Goal: Task Accomplishment & Management: Complete application form

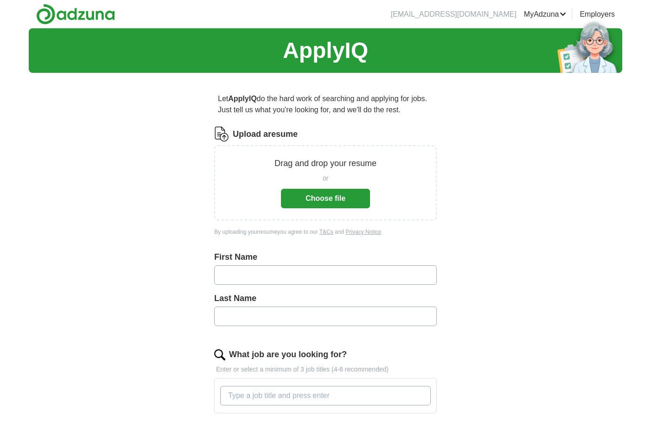
click at [313, 199] on button "Choose file" at bounding box center [325, 198] width 89 height 19
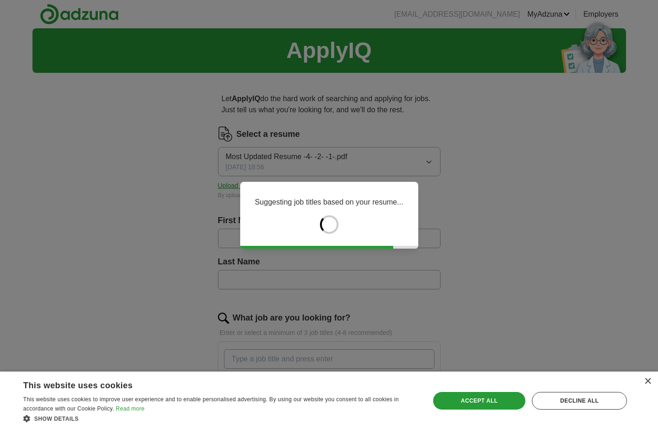
type input "*****"
type input "******"
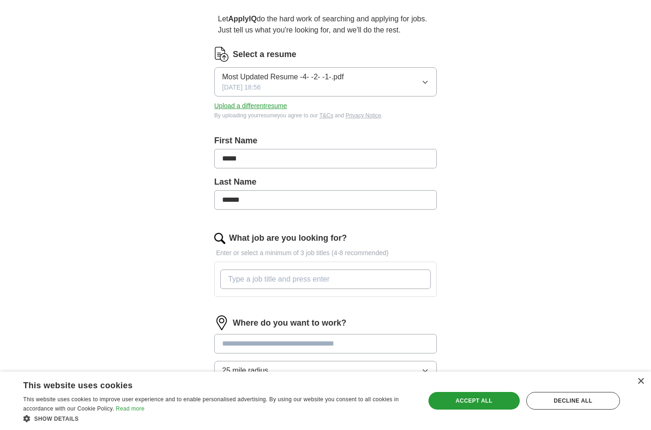
scroll to position [123, 0]
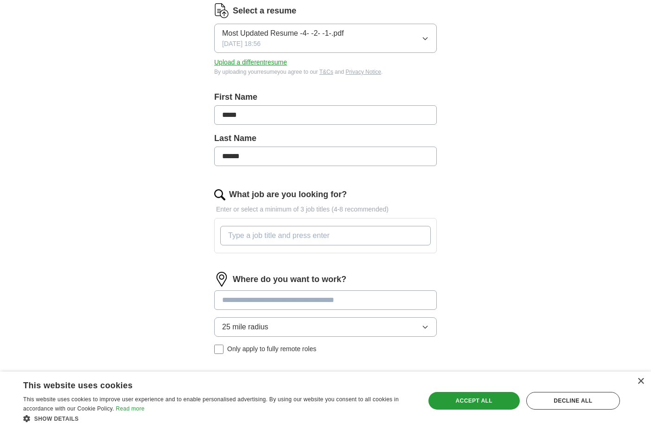
click at [294, 239] on input "What job are you looking for?" at bounding box center [325, 235] width 210 height 19
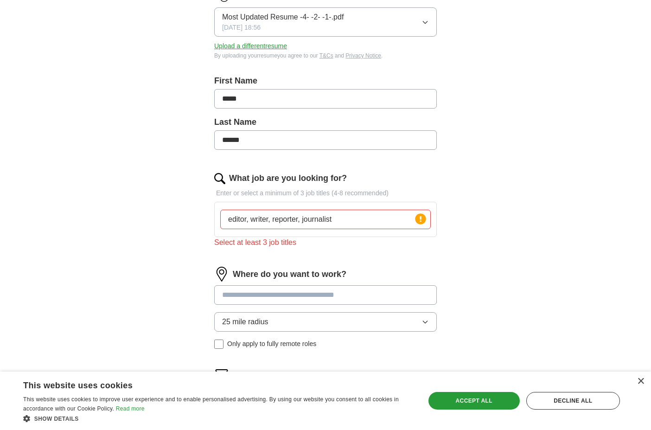
scroll to position [185, 0]
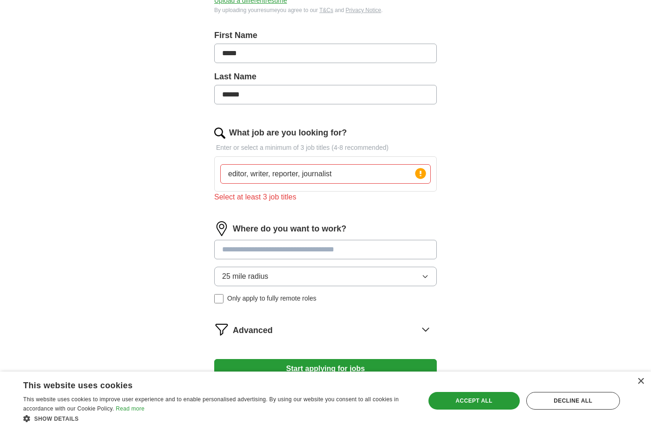
type input "editor, writer, reporter, journalist"
click at [264, 249] on input at bounding box center [325, 249] width 222 height 19
click at [221, 298] on div "25 mile radius Only apply to fully remote roles" at bounding box center [325, 285] width 222 height 37
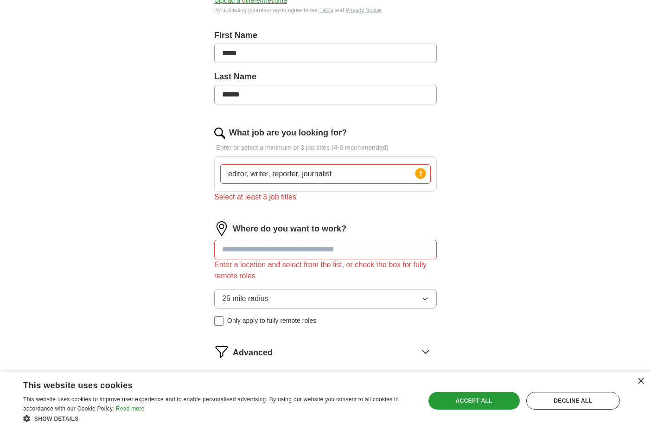
click at [224, 321] on label "Only apply to fully remote roles" at bounding box center [325, 321] width 222 height 10
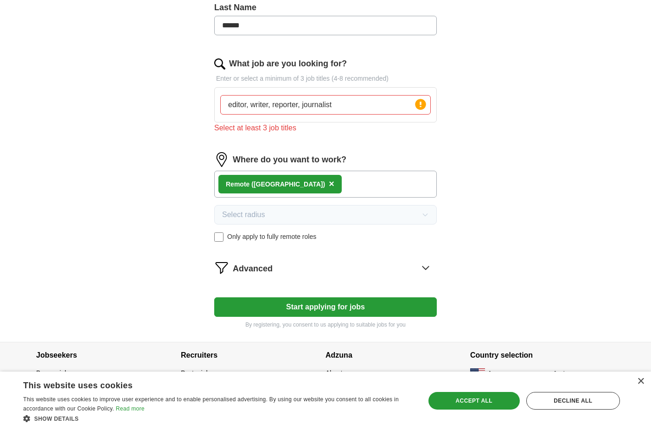
scroll to position [256, 0]
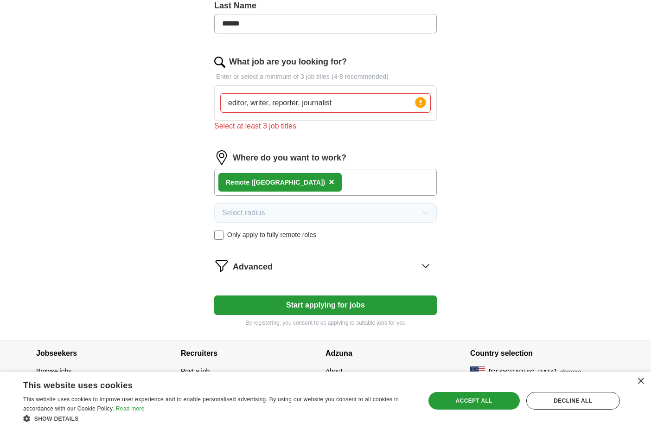
click at [312, 311] on button "Start applying for jobs" at bounding box center [325, 304] width 222 height 19
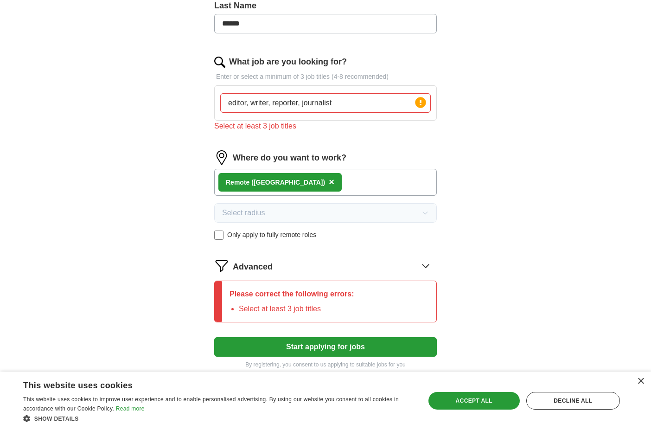
drag, startPoint x: 343, startPoint y: 111, endPoint x: 218, endPoint y: 104, distance: 125.8
click at [218, 104] on div "editor, writer, reporter, journalist Press return to add title" at bounding box center [325, 102] width 214 height 27
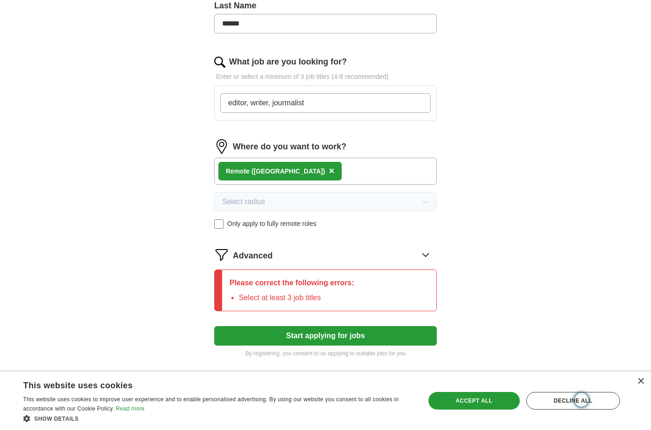
drag, startPoint x: 290, startPoint y: 103, endPoint x: 297, endPoint y: 100, distance: 8.1
click at [297, 100] on input "editor, writer, jourmalist" at bounding box center [325, 102] width 210 height 19
click at [313, 107] on input "editor, writer, jourmalist" at bounding box center [325, 102] width 210 height 19
click at [469, 229] on div "Let ApplyIQ do the hard work of searching and applying for jobs. Just tell us w…" at bounding box center [325, 97] width 297 height 546
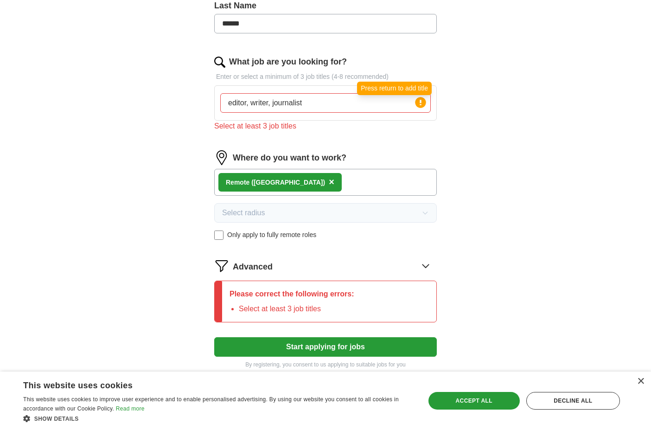
click at [420, 102] on icon at bounding box center [420, 103] width 2 height 6
drag, startPoint x: 319, startPoint y: 103, endPoint x: 248, endPoint y: 106, distance: 71.9
click at [248, 106] on input "editor, writer, journalist" at bounding box center [325, 102] width 210 height 19
type input "editor"
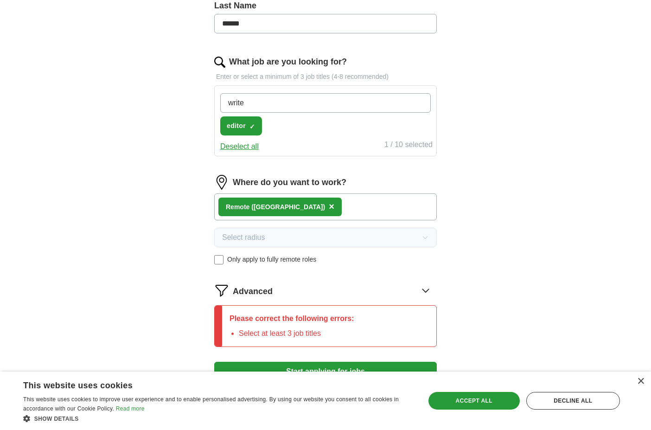
type input "writer"
type input "j"
type input "blogger"
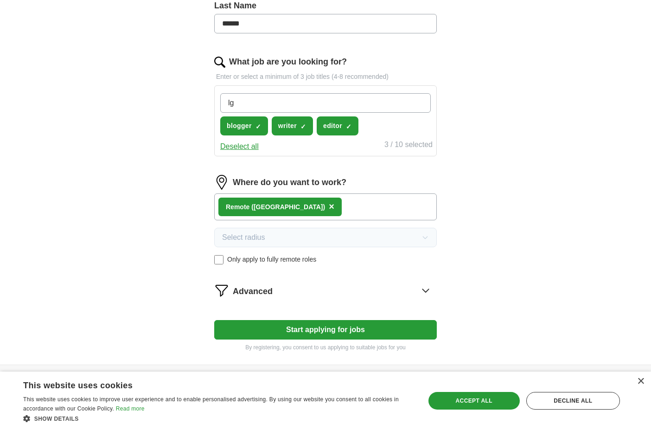
type input "l"
type input "ghost writer"
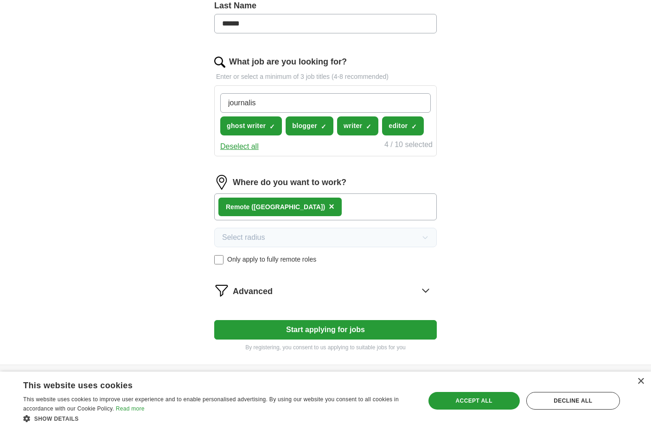
type input "journalist"
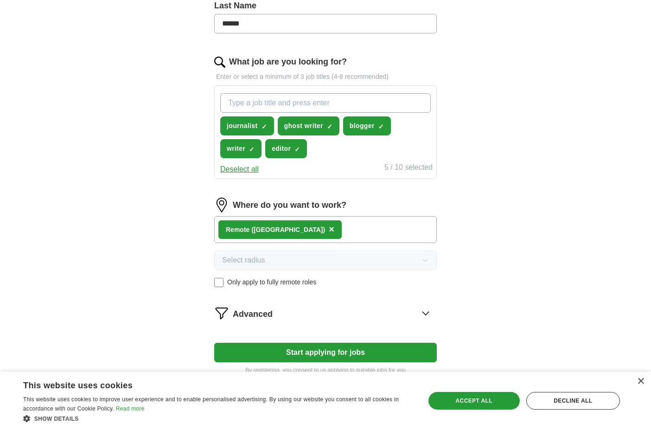
click at [279, 350] on button "Start applying for jobs" at bounding box center [325, 352] width 222 height 19
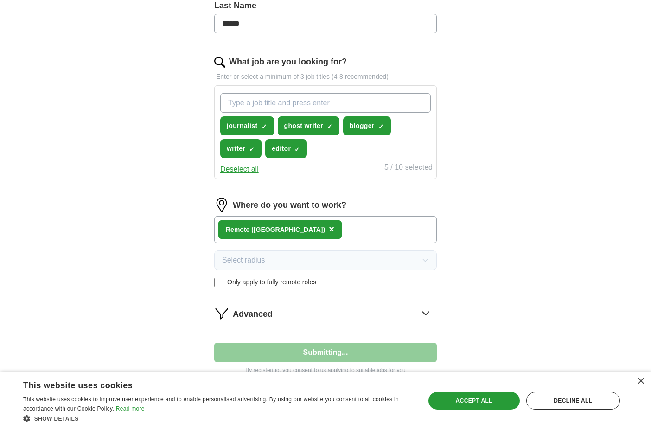
select select "**"
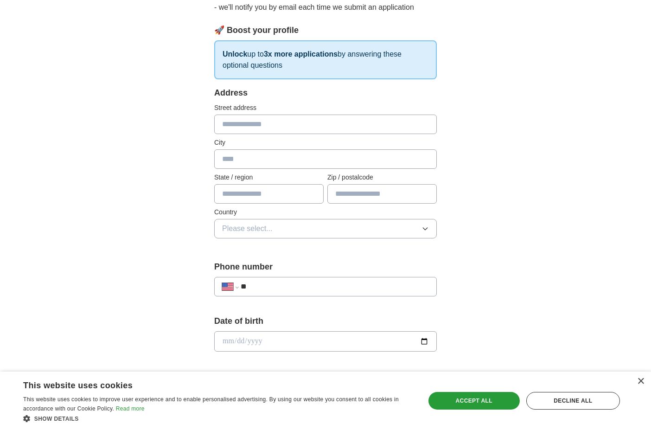
scroll to position [5, 0]
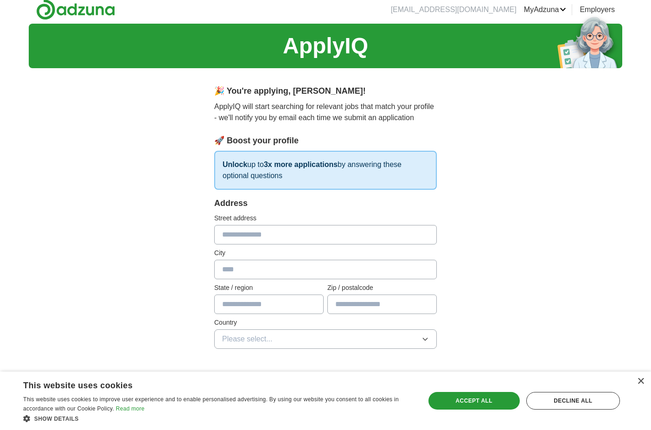
click at [256, 232] on input "text" at bounding box center [325, 234] width 222 height 19
type input "*********"
type input "********"
type input "**"
type input "*****"
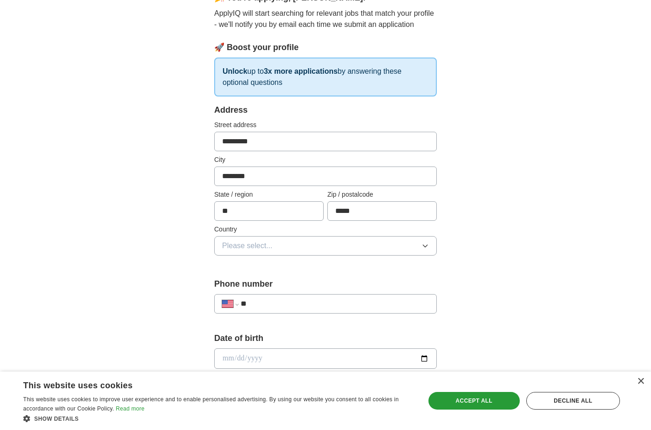
scroll to position [226, 0]
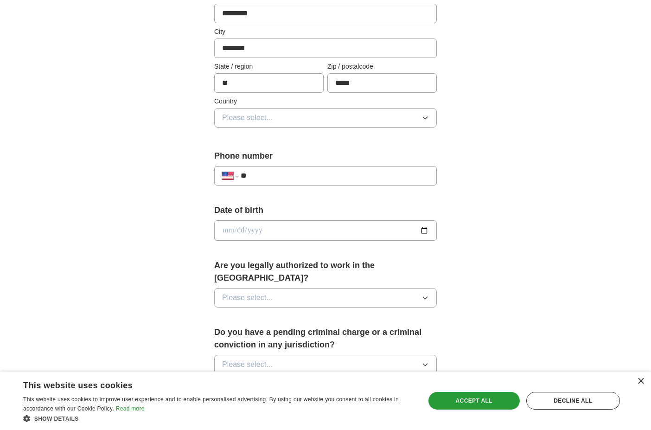
click at [291, 228] on input "date" at bounding box center [325, 230] width 222 height 20
type input "**********"
click at [234, 292] on span "Please select..." at bounding box center [247, 297] width 51 height 11
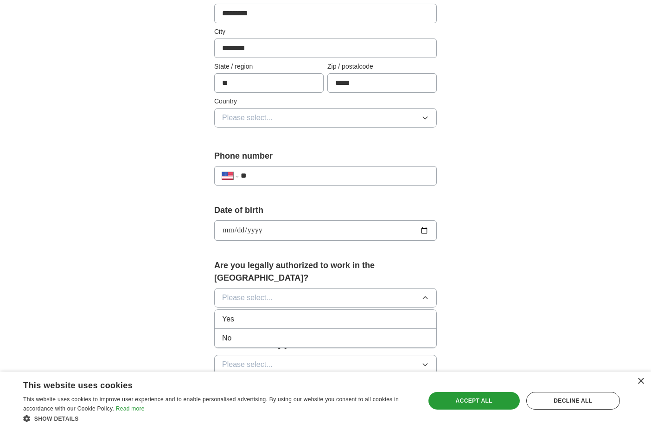
click at [233, 313] on span "Yes" at bounding box center [228, 318] width 12 height 11
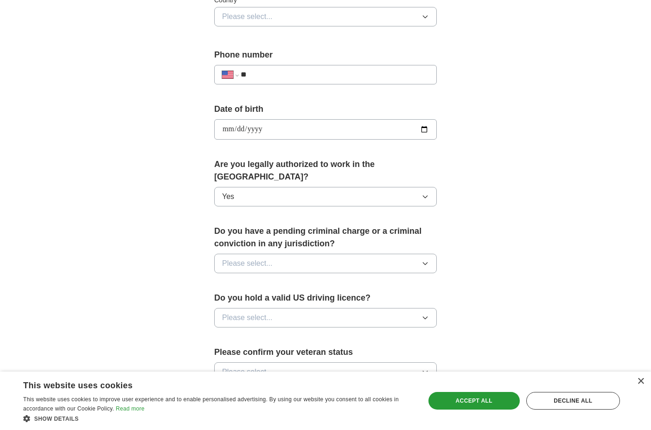
scroll to position [369, 0]
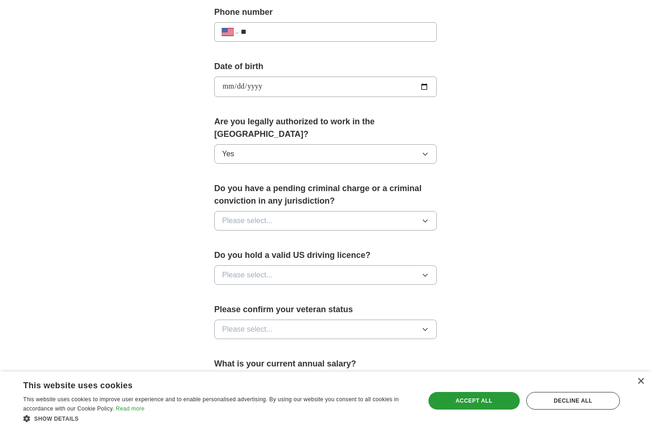
drag, startPoint x: 235, startPoint y: 212, endPoint x: 234, endPoint y: 216, distance: 4.7
click at [235, 215] on span "Please select..." at bounding box center [247, 220] width 51 height 11
click at [221, 252] on li "No" at bounding box center [326, 261] width 222 height 19
click at [239, 269] on span "Please select..." at bounding box center [247, 274] width 51 height 11
click at [234, 291] on div "Yes" at bounding box center [325, 296] width 207 height 11
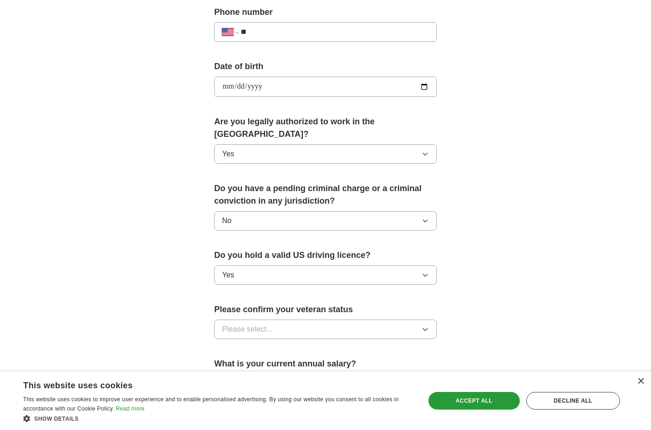
click at [260, 324] on span "Please select..." at bounding box center [247, 329] width 51 height 11
click at [256, 345] on span "Not applicable" at bounding box center [245, 350] width 47 height 11
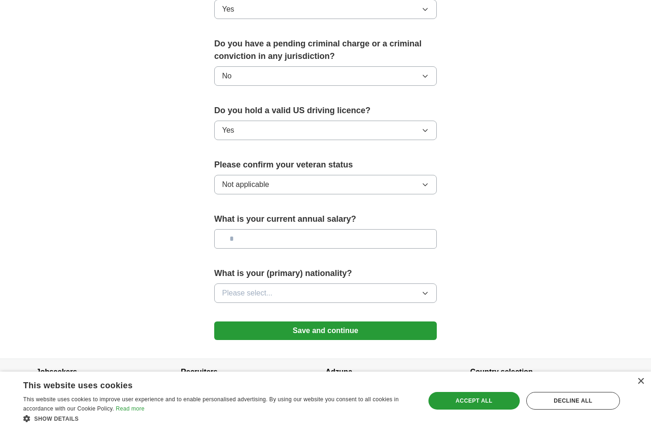
scroll to position [524, 0]
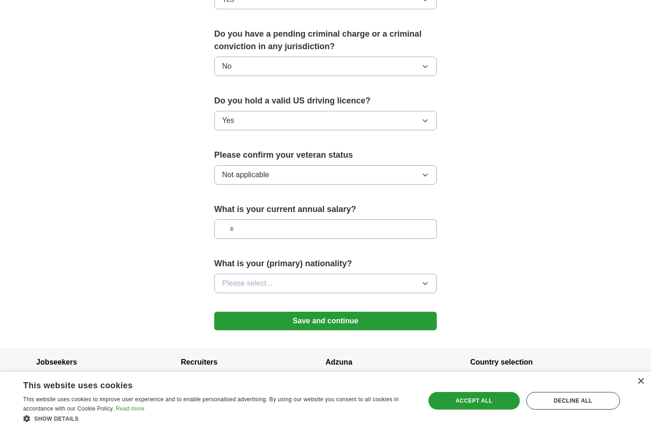
click at [255, 278] on span "Please select..." at bounding box center [247, 283] width 51 height 11
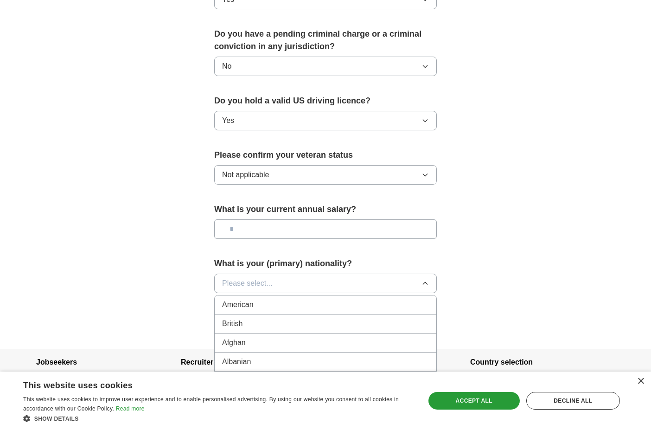
click at [247, 299] on span "American" at bounding box center [238, 304] width 32 height 11
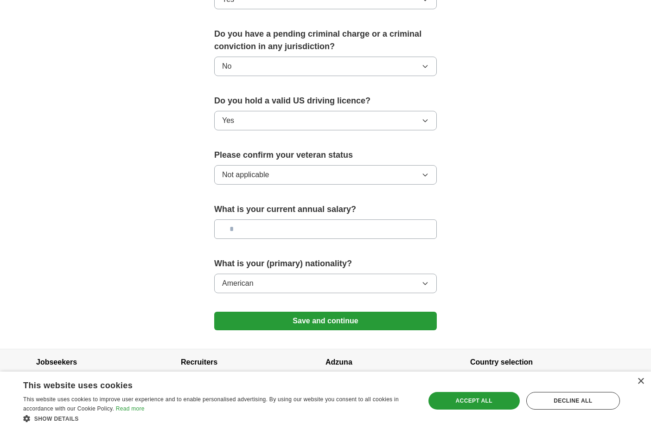
click at [337, 311] on button "Save and continue" at bounding box center [325, 320] width 222 height 19
